Goal: Task Accomplishment & Management: Manage account settings

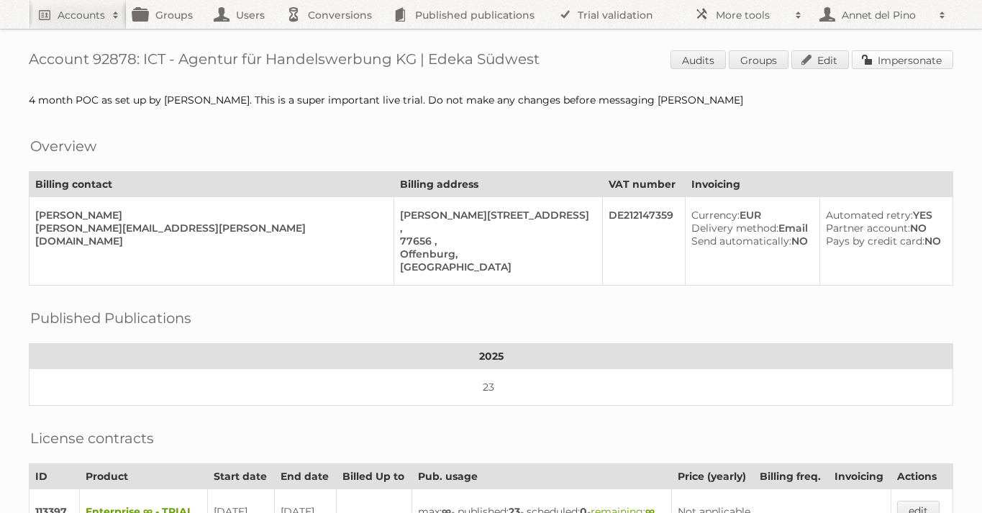
click at [926, 55] on link "Impersonate" at bounding box center [902, 59] width 101 height 19
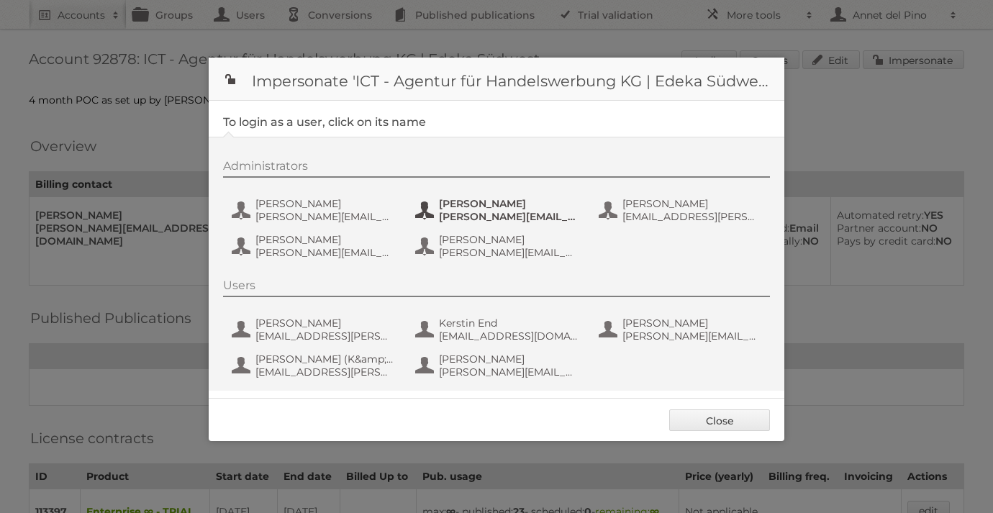
click at [442, 196] on button "[PERSON_NAME] [PERSON_NAME][EMAIL_ADDRESS][PERSON_NAME][DOMAIN_NAME]" at bounding box center [498, 210] width 169 height 29
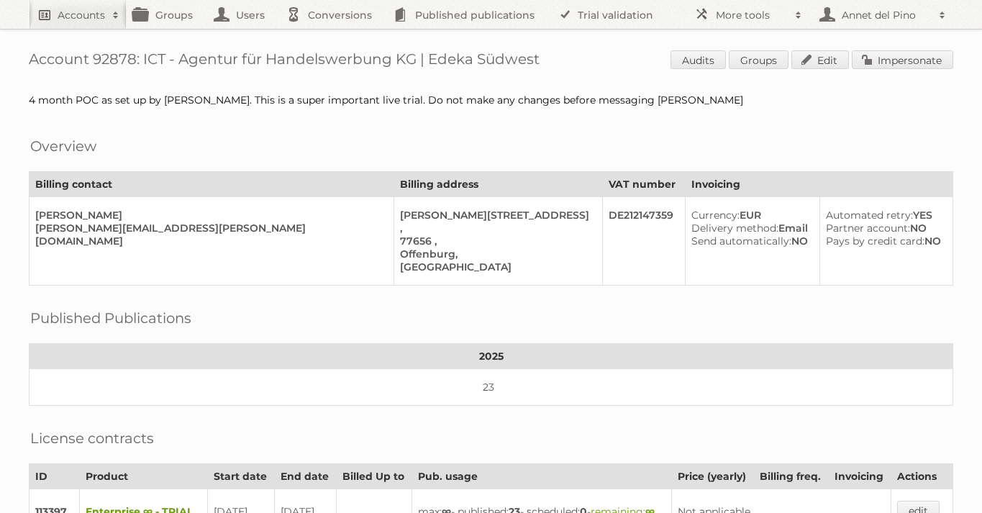
click at [44, 14] on link "Accounts" at bounding box center [78, 14] width 98 height 29
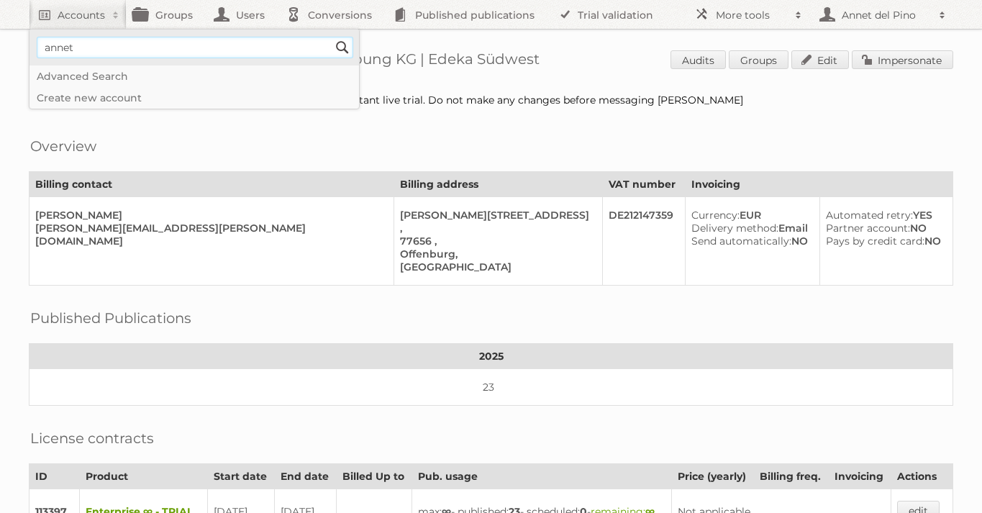
type input"] "[EMAIL_ADDRESS][DOMAIN_NAME]"
click at [341, 40] on input "Search" at bounding box center [343, 48] width 22 height 22
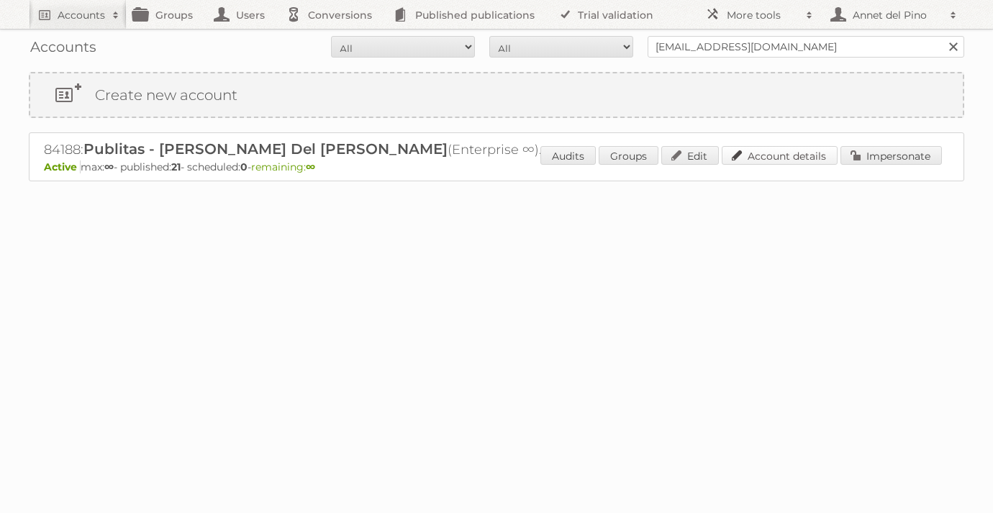
click at [763, 154] on link "Account details" at bounding box center [780, 155] width 116 height 19
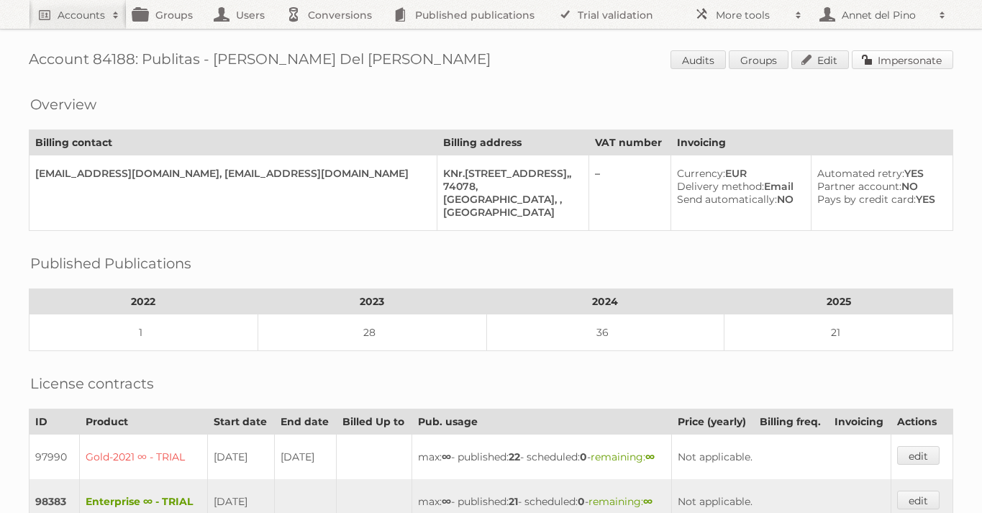
click at [912, 53] on link "Impersonate" at bounding box center [902, 59] width 101 height 19
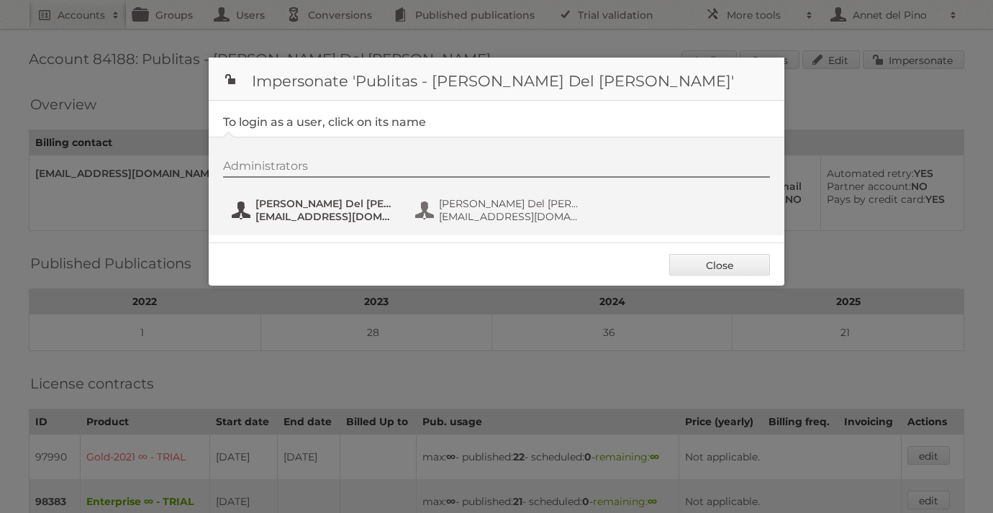
click at [311, 206] on span "Annet Del Pino" at bounding box center [325, 203] width 140 height 13
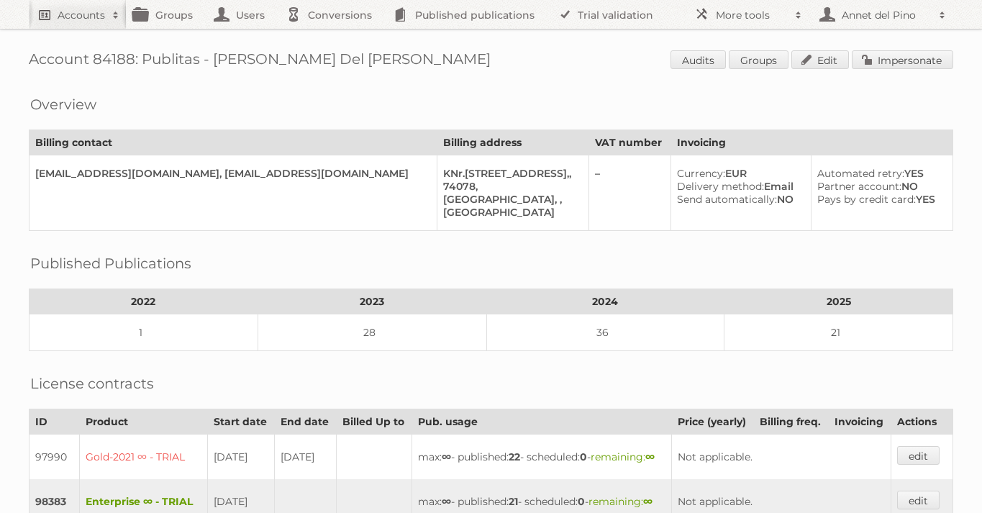
click at [60, 27] on link "Accounts" at bounding box center [78, 14] width 98 height 29
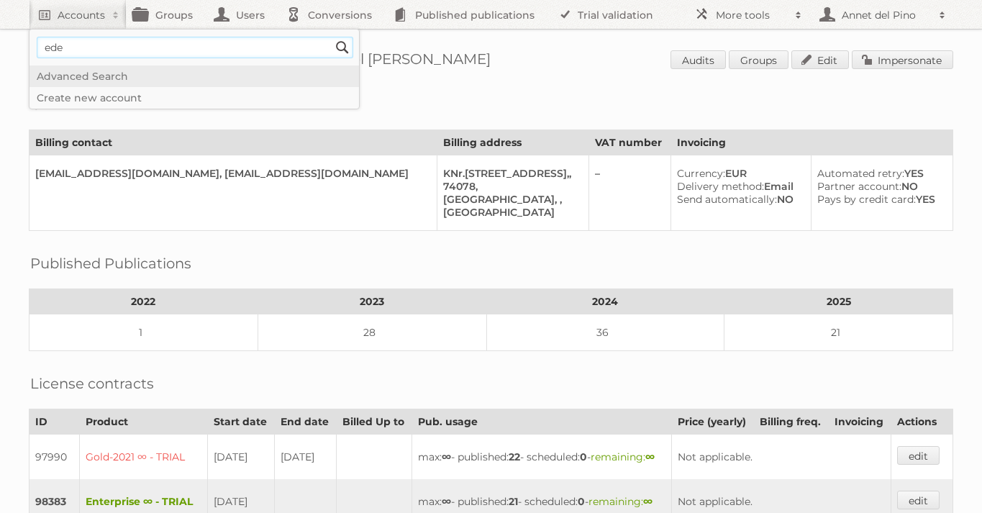
type input"] "EDEKA"
click at [344, 49] on input "Search" at bounding box center [343, 48] width 22 height 22
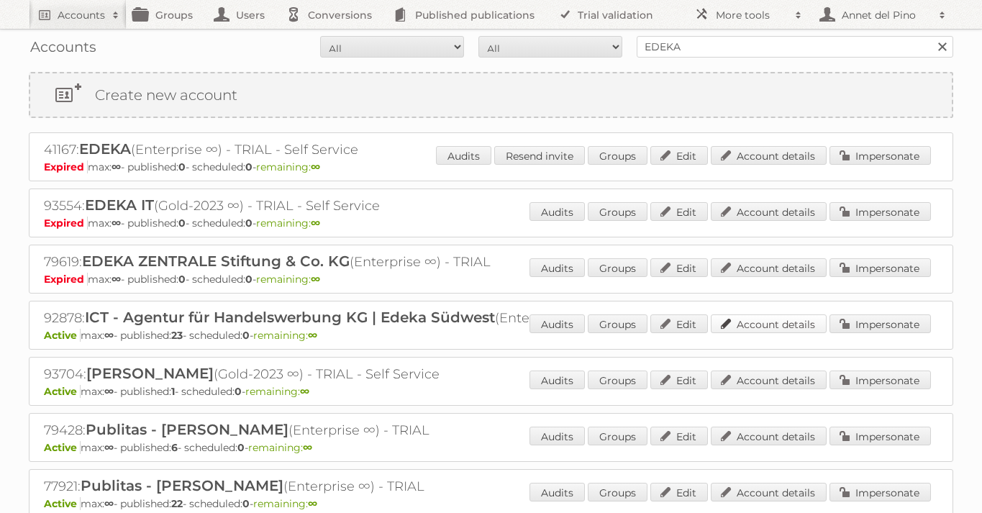
click at [798, 326] on link "Account details" at bounding box center [769, 323] width 116 height 19
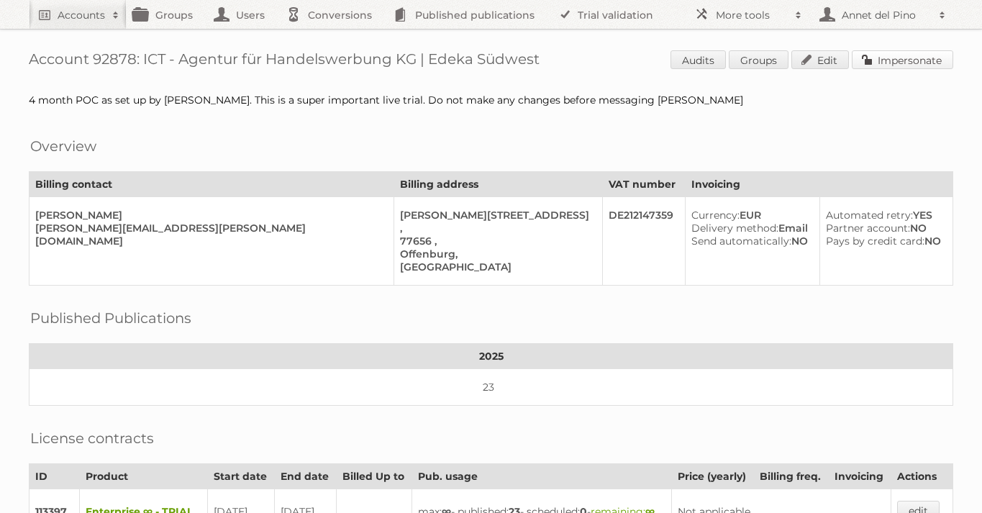
click at [918, 59] on link "Impersonate" at bounding box center [902, 59] width 101 height 19
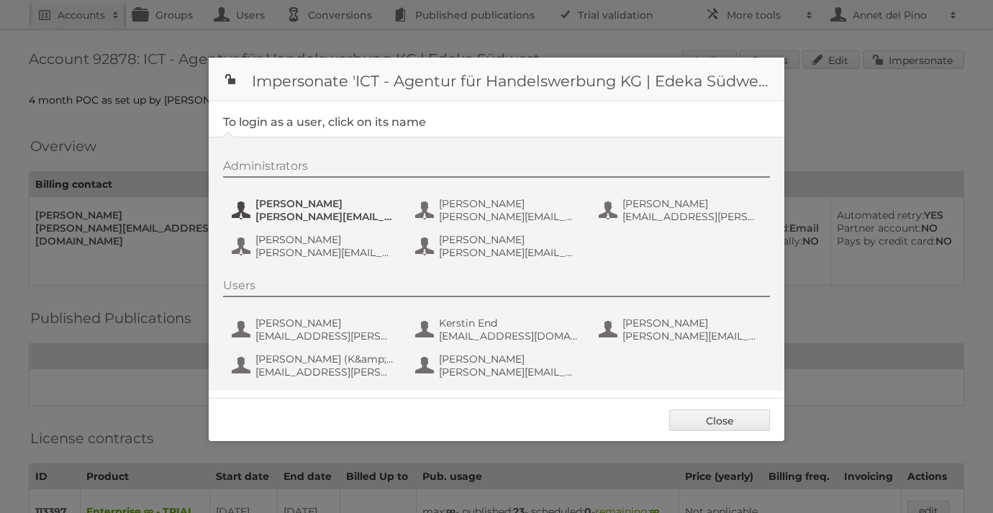
click at [284, 205] on span "Benjamin Discher" at bounding box center [325, 203] width 140 height 13
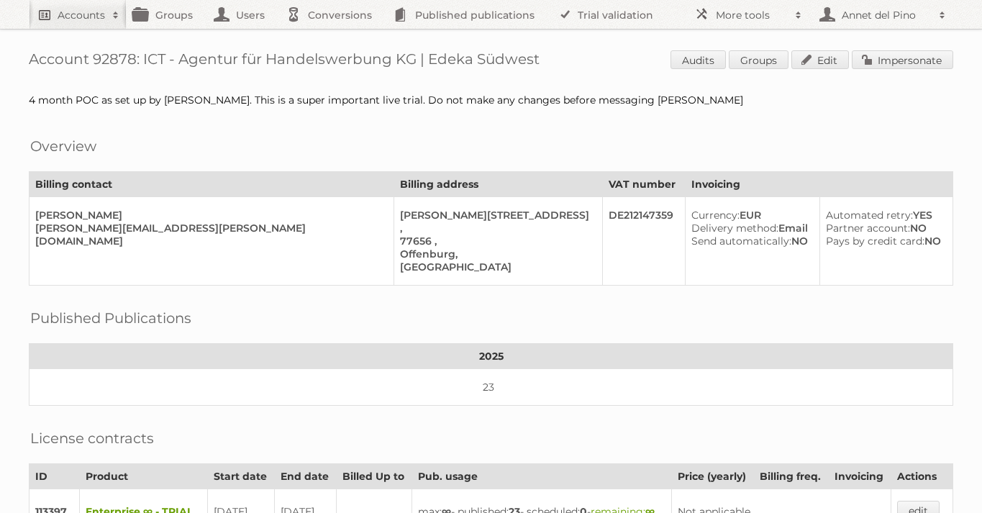
click at [70, 14] on h2 "Accounts" at bounding box center [81, 15] width 47 height 14
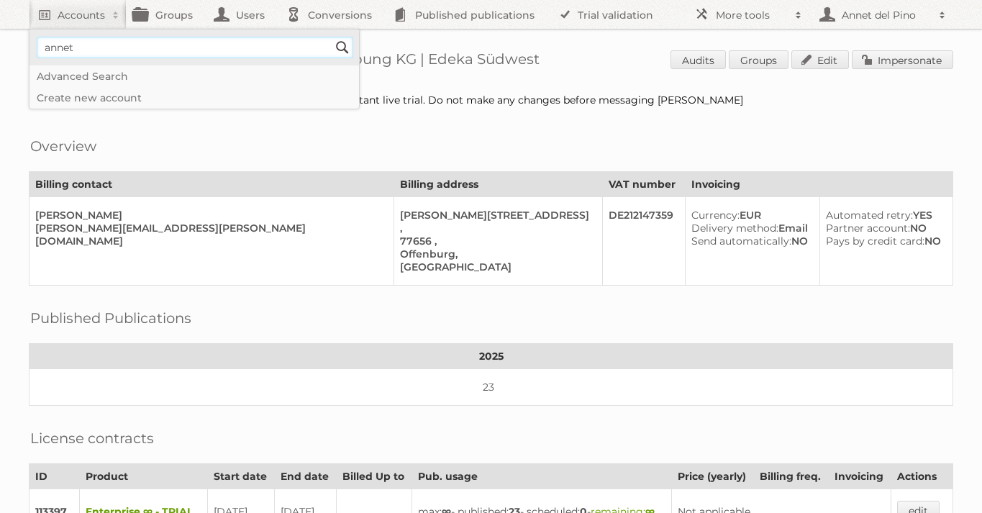
type input"] "annet@publitas.com"
click at [341, 48] on input "Search" at bounding box center [343, 48] width 22 height 22
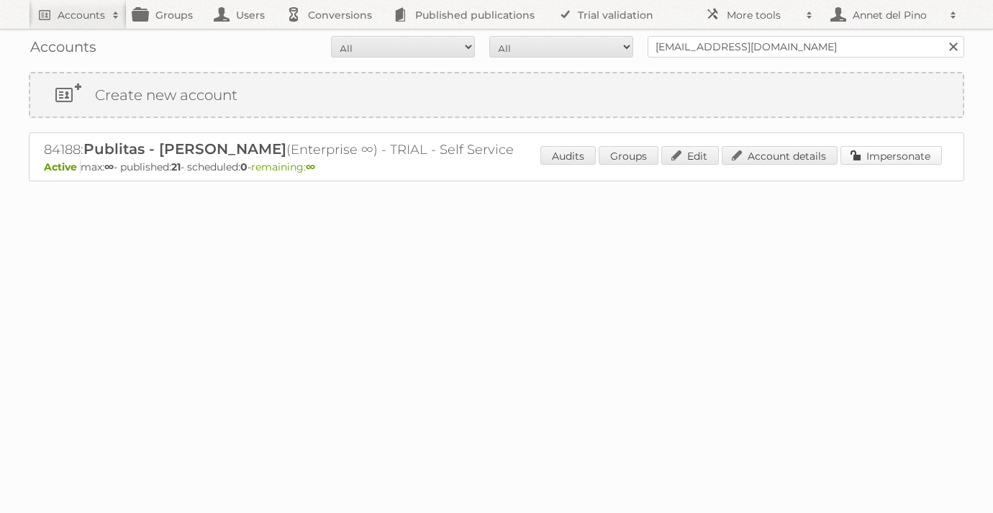
click at [855, 146] on link "Impersonate" at bounding box center [890, 155] width 101 height 19
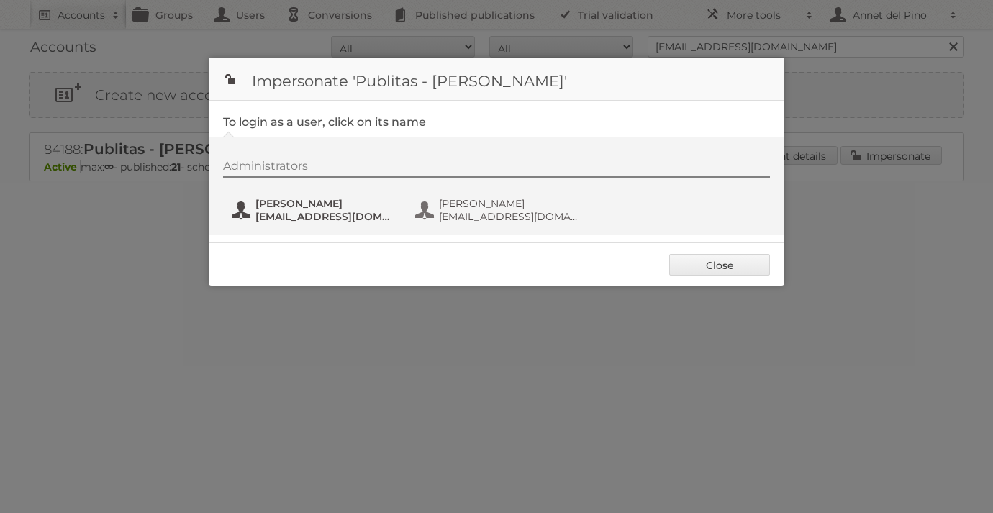
click at [306, 212] on span "annet@publitas.com" at bounding box center [325, 216] width 140 height 13
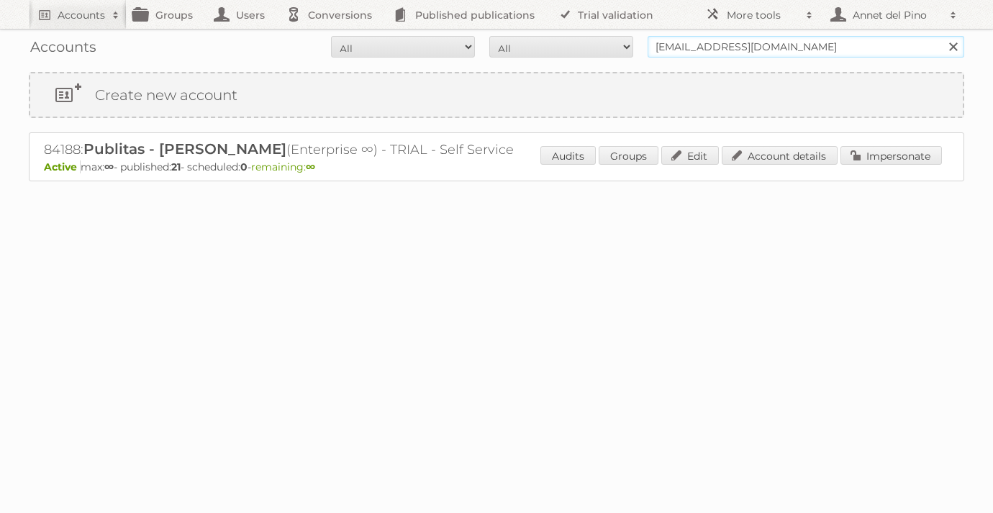
click at [778, 45] on input "annet@publitas.com" at bounding box center [806, 47] width 317 height 22
type input "EDEKA"
click at [942, 36] on input "Search" at bounding box center [953, 47] width 22 height 22
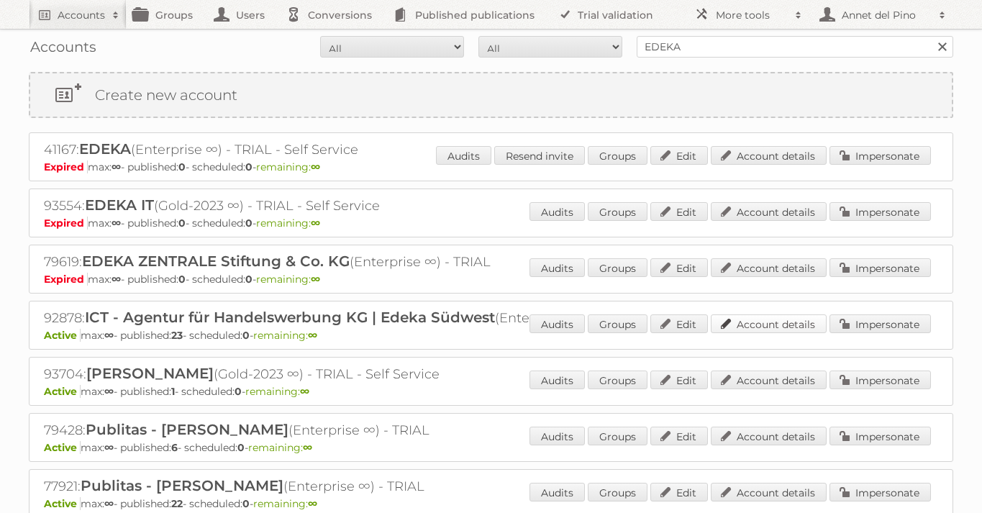
click at [730, 323] on link "Account details" at bounding box center [769, 323] width 116 height 19
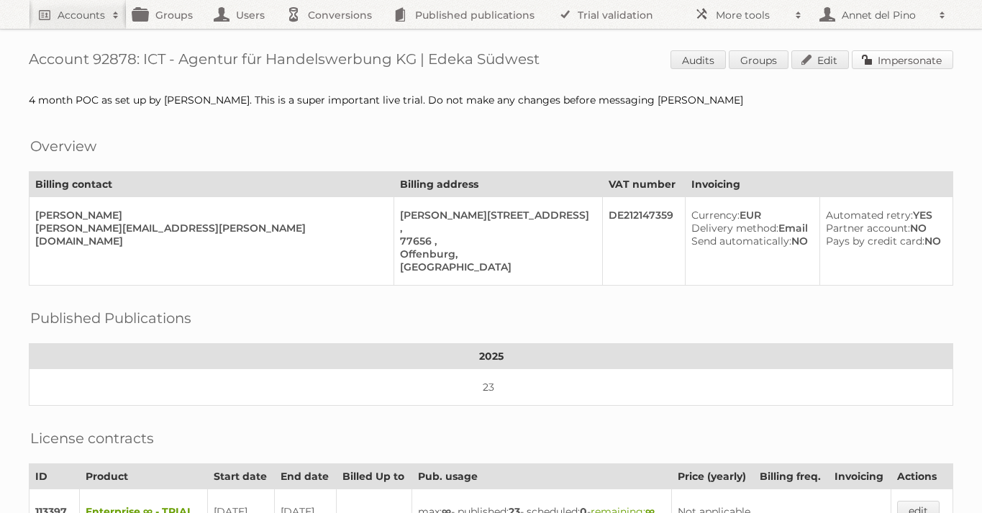
click at [898, 66] on link "Impersonate" at bounding box center [902, 59] width 101 height 19
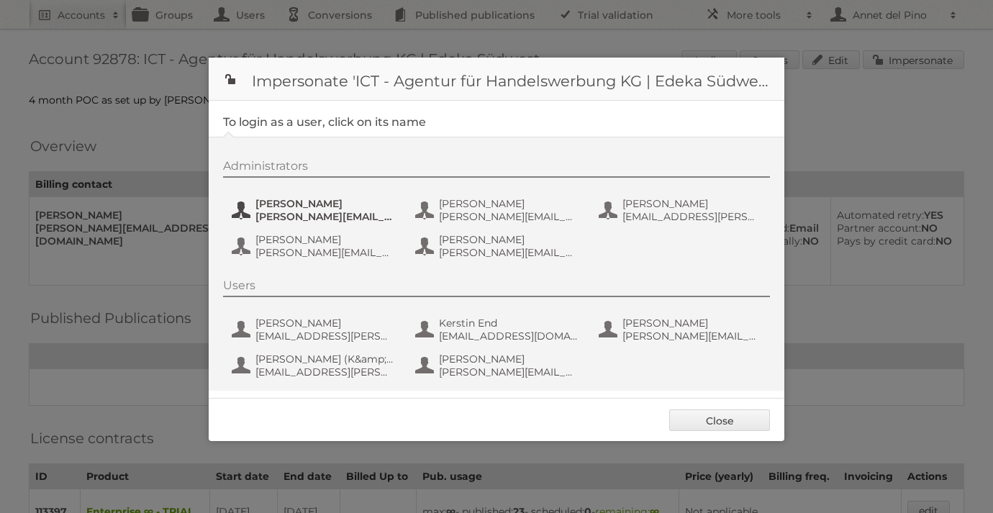
click at [312, 218] on span "benjamin.discher@ictwerbung.de" at bounding box center [325, 216] width 140 height 13
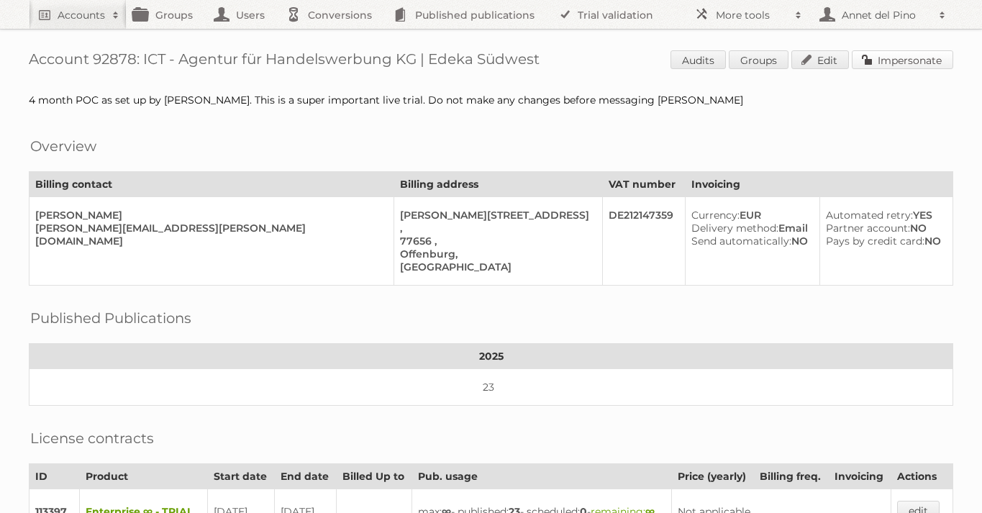
click at [941, 50] on link "Impersonate" at bounding box center [902, 59] width 101 height 19
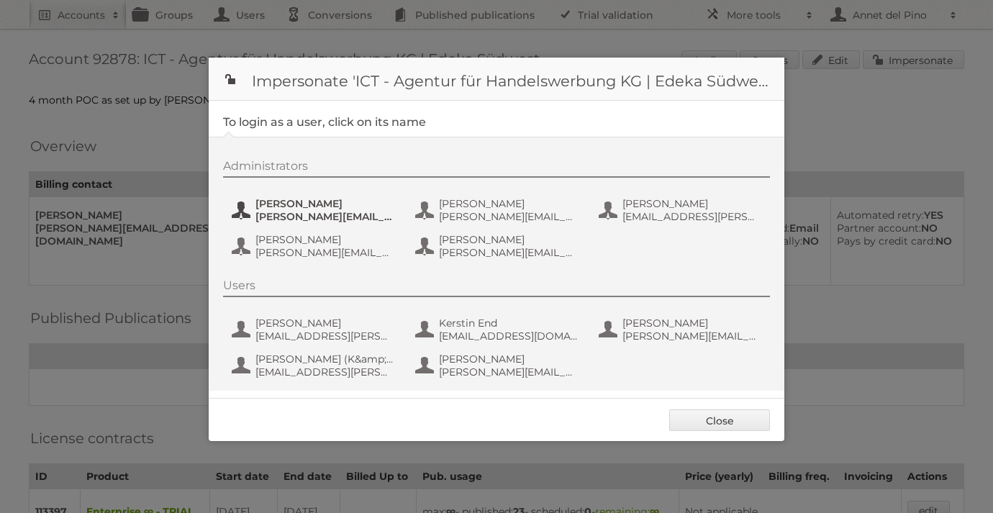
click at [275, 213] on span "benjamin.discher@ictwerbung.de" at bounding box center [325, 216] width 140 height 13
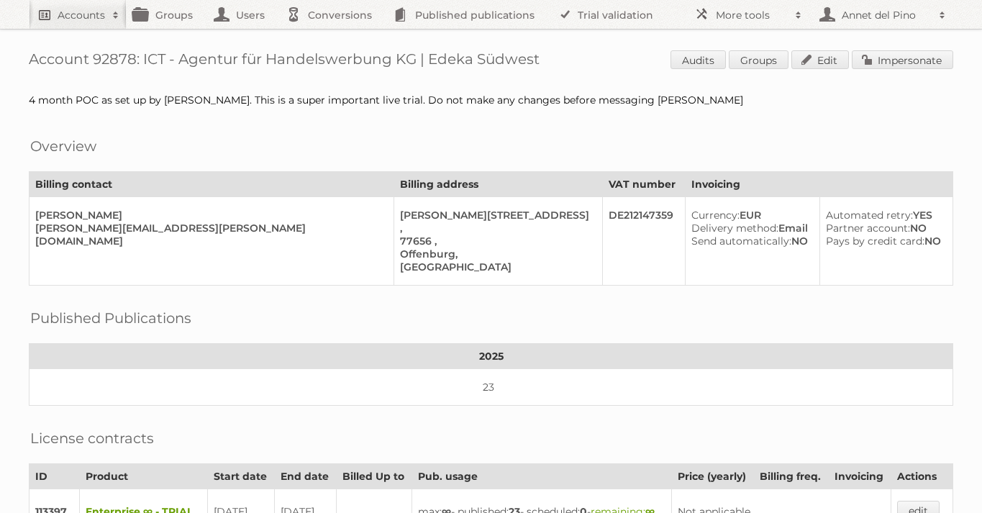
click at [68, 9] on h2 "Accounts" at bounding box center [81, 15] width 47 height 14
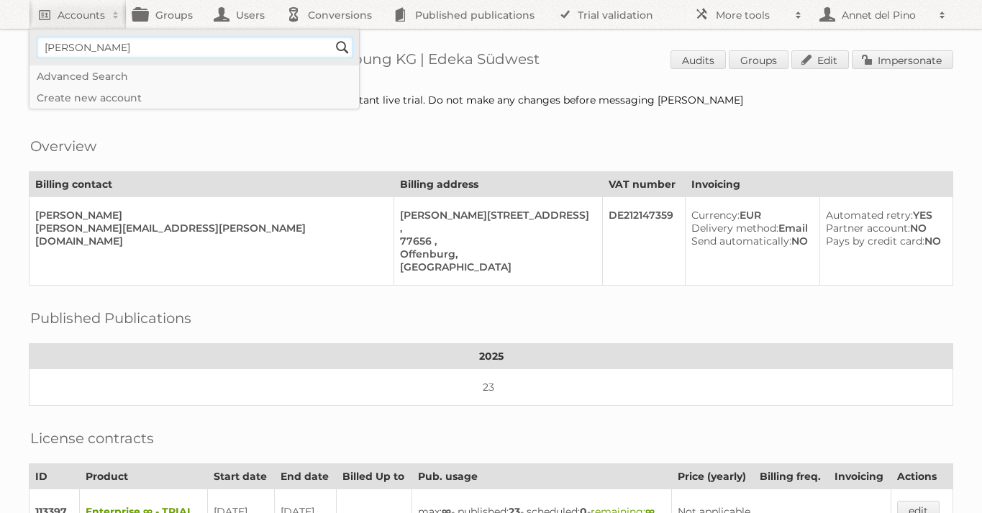
type input"] "[EMAIL_ADDRESS][DOMAIN_NAME]"
click at [340, 51] on input "Search" at bounding box center [343, 48] width 22 height 22
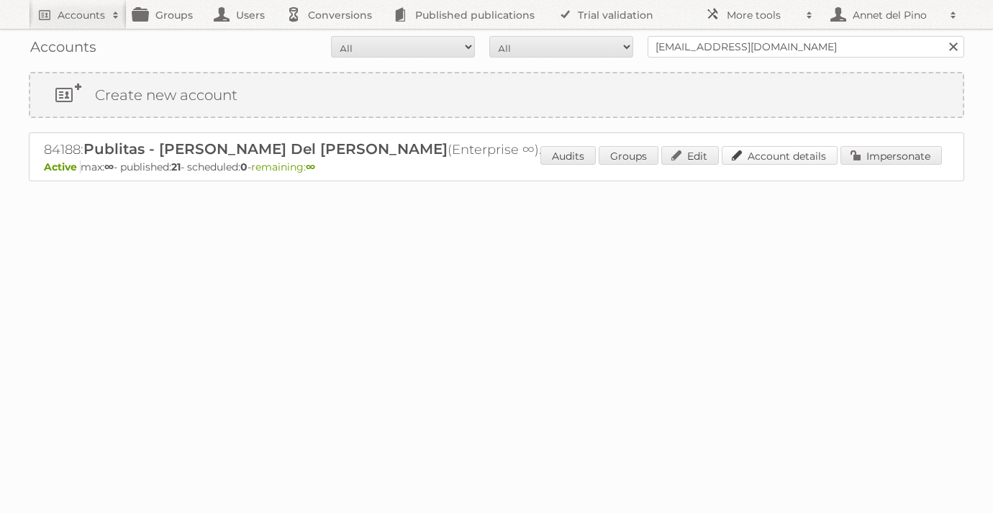
click at [791, 160] on link "Account details" at bounding box center [780, 155] width 116 height 19
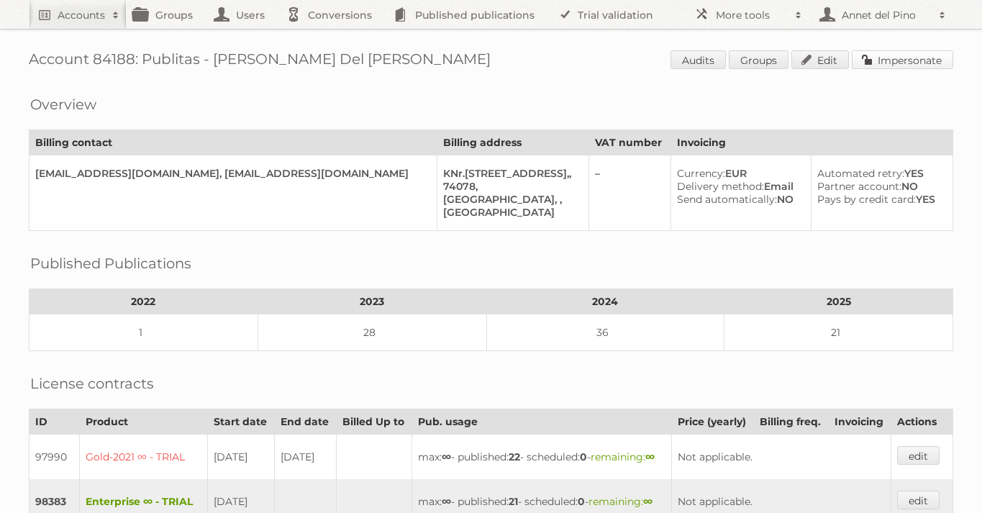
click at [903, 64] on link "Impersonate" at bounding box center [902, 59] width 101 height 19
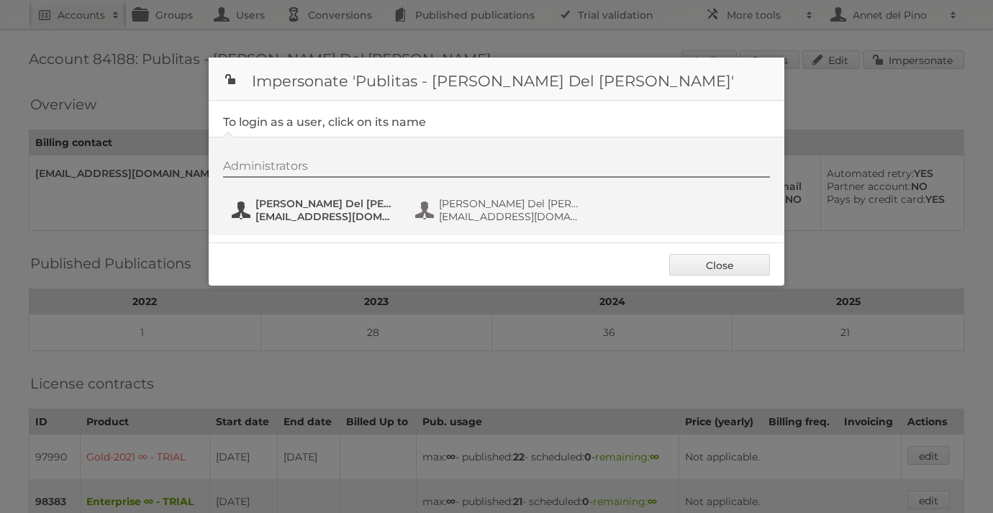
click at [292, 212] on span "[EMAIL_ADDRESS][DOMAIN_NAME]" at bounding box center [325, 216] width 140 height 13
